Goal: Check status: Check status

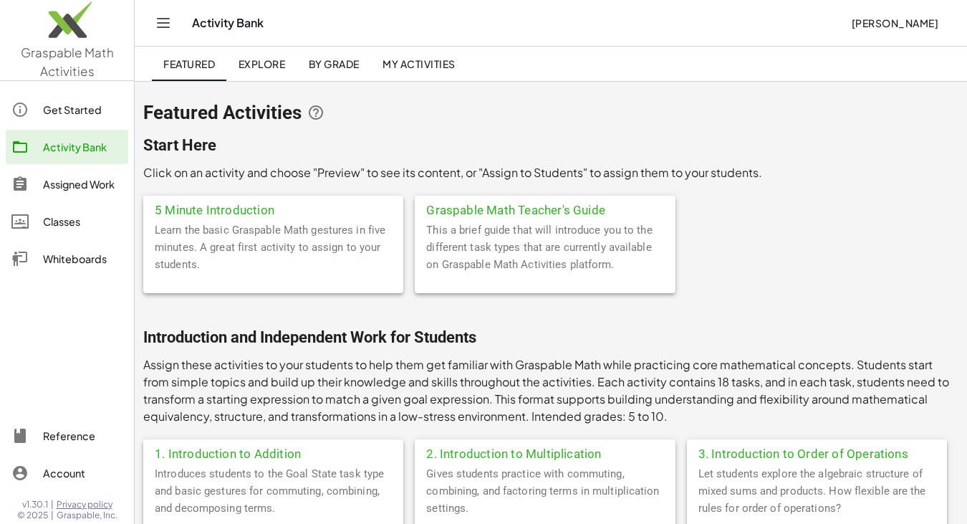
click at [56, 191] on div "Assigned Work" at bounding box center [83, 184] width 80 height 17
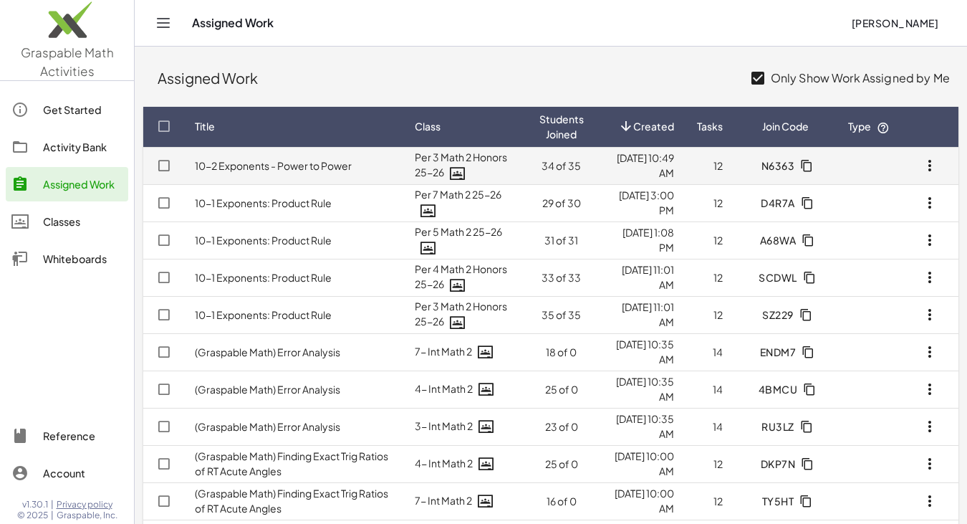
click at [340, 157] on td "10-2 Exponents - Power to Power" at bounding box center [293, 165] width 220 height 37
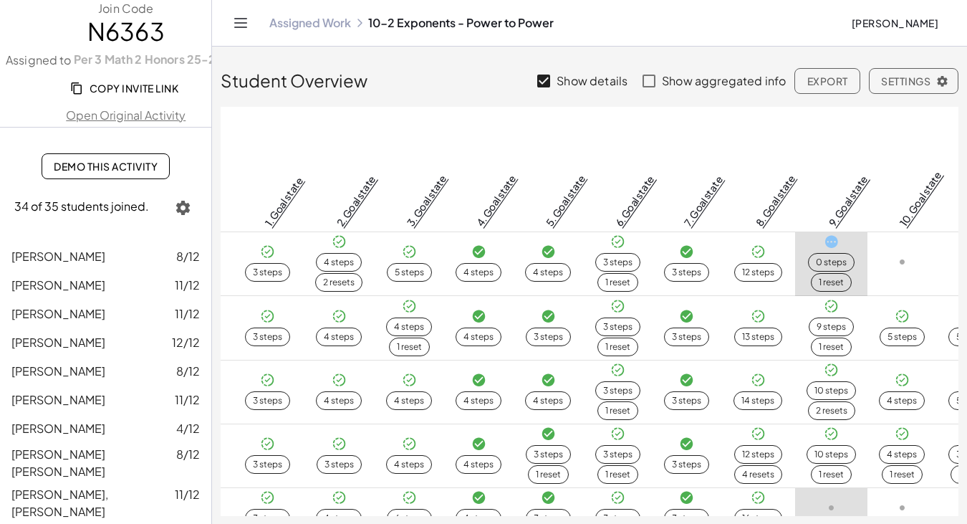
scroll to position [0, 186]
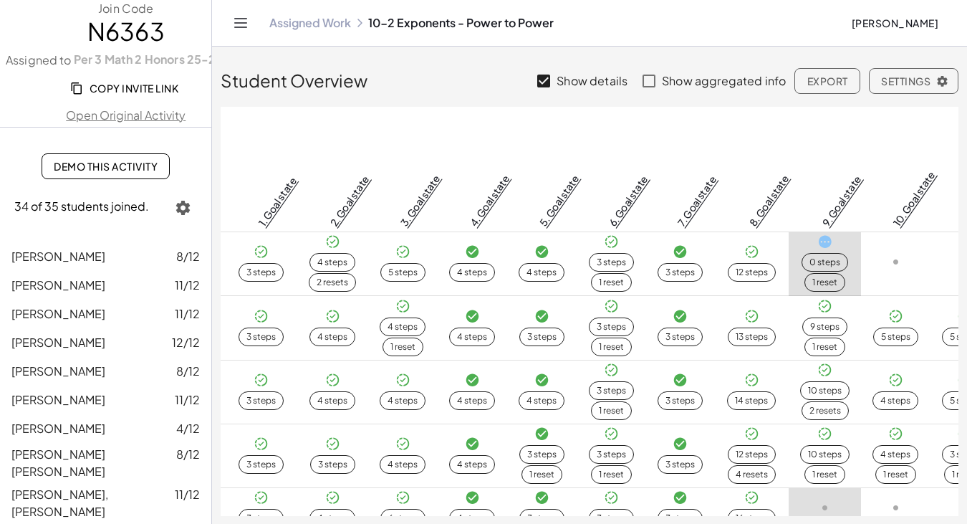
click at [822, 173] on link "9. Goal state" at bounding box center [842, 201] width 44 height 56
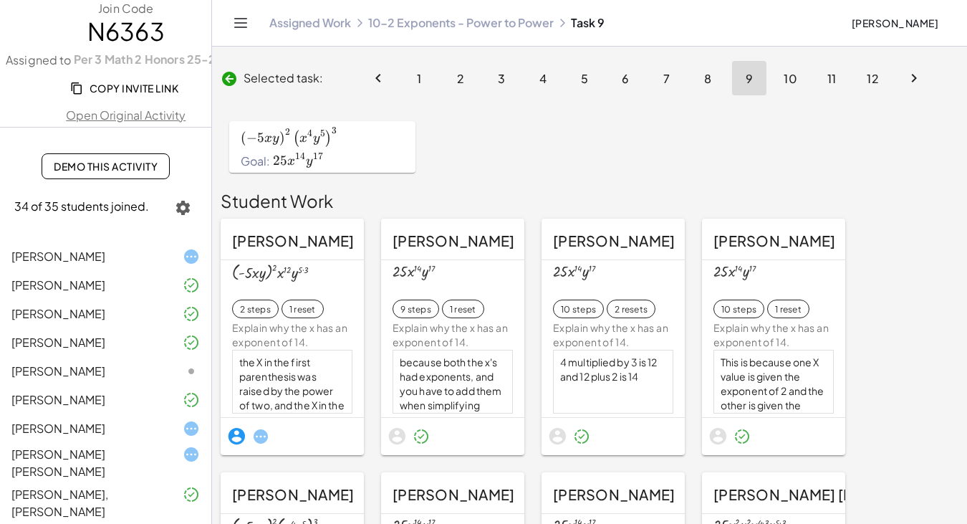
click at [914, 79] on icon "Next page" at bounding box center [914, 78] width 17 height 17
